Goal: Task Accomplishment & Management: Manage account settings

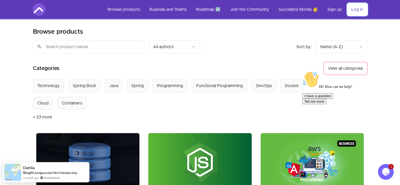
click at [363, 12] on link "Log in" at bounding box center [357, 9] width 20 height 13
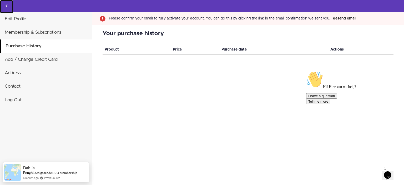
click at [7, 6] on icon "Back to courses" at bounding box center [6, 6] width 6 height 6
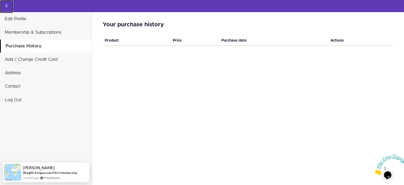
click at [8, 6] on icon "Back to courses" at bounding box center [6, 6] width 6 height 6
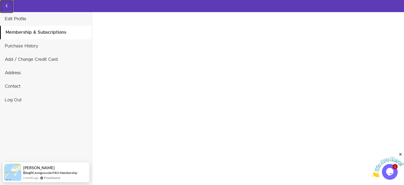
click at [7, 7] on icon "Back to courses" at bounding box center [6, 6] width 6 height 6
